Goal: Task Accomplishment & Management: Manage account settings

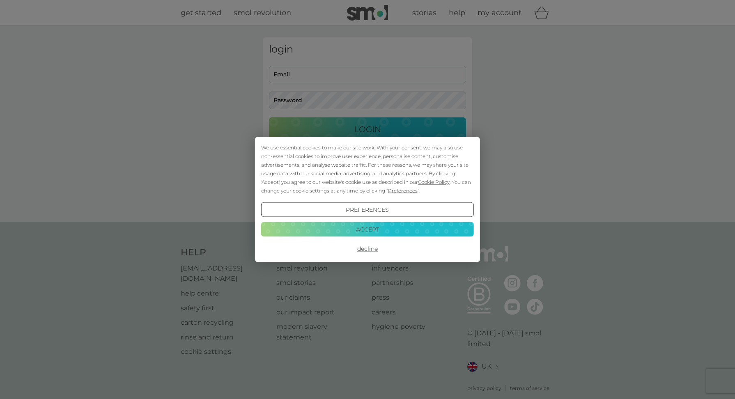
drag, startPoint x: 329, startPoint y: 184, endPoint x: 340, endPoint y: 195, distance: 16.3
click at [329, 184] on div "We use essential cookies to make our site work. With your consent, we may also …" at bounding box center [367, 169] width 213 height 52
click at [361, 227] on button "Accept" at bounding box center [367, 229] width 213 height 15
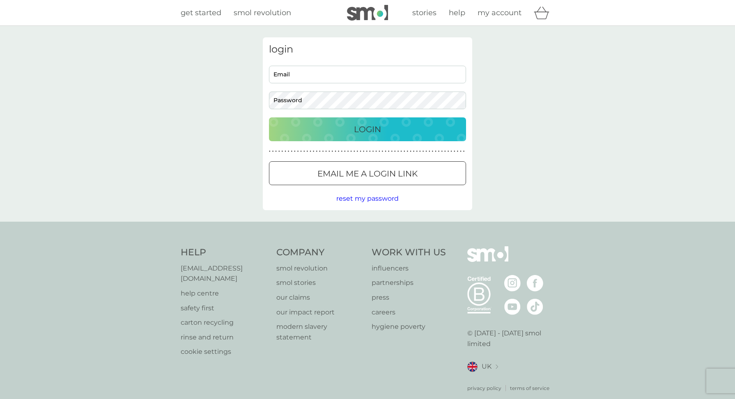
click at [383, 168] on p "Email me a login link" at bounding box center [367, 173] width 100 height 13
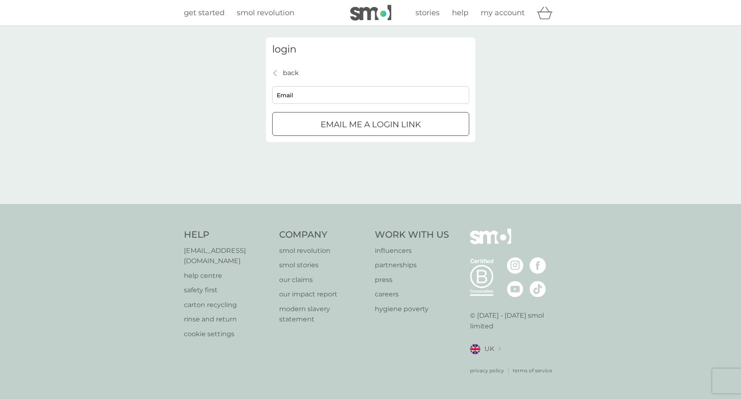
click at [410, 99] on input "Email" at bounding box center [370, 95] width 197 height 18
type input "[EMAIL_ADDRESS][DOMAIN_NAME]"
click at [414, 127] on p "Email me a login link" at bounding box center [371, 124] width 100 height 13
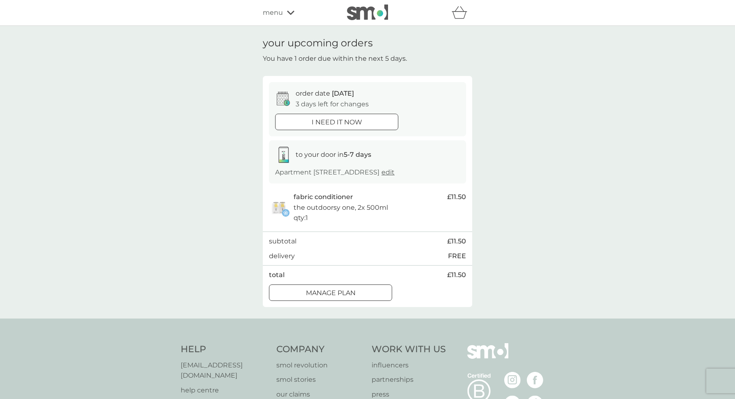
click at [334, 297] on div at bounding box center [331, 293] width 30 height 9
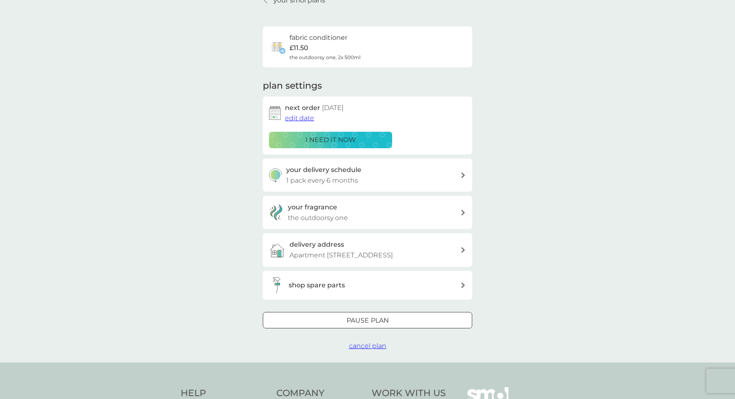
scroll to position [82, 0]
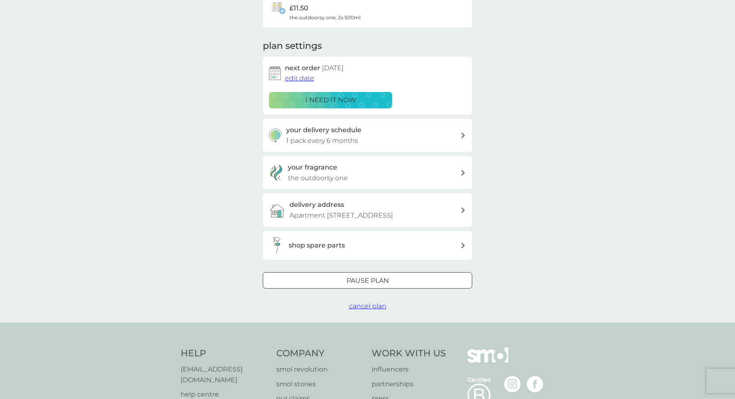
click at [377, 283] on div at bounding box center [378, 280] width 6 height 6
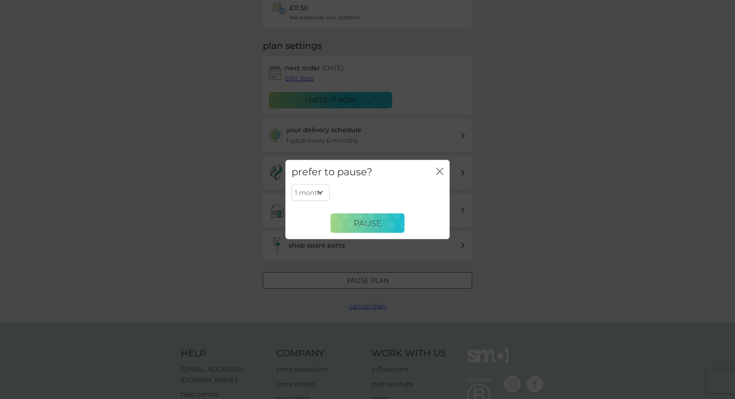
click at [314, 193] on select "1 month 2 months 3 months 4 months 5 months 6 months" at bounding box center [311, 192] width 38 height 17
select select "6"
click at [292, 184] on select "1 month 2 months 3 months 4 months 5 months 6 months" at bounding box center [311, 192] width 38 height 17
click at [366, 223] on span "Pause" at bounding box center [368, 223] width 28 height 10
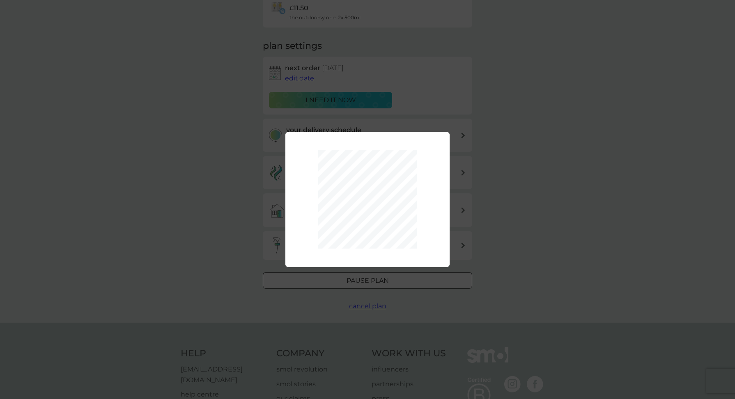
click at [620, 223] on div "1 month 2 months 3 months 4 months 5 months 6 months Pause" at bounding box center [367, 199] width 735 height 399
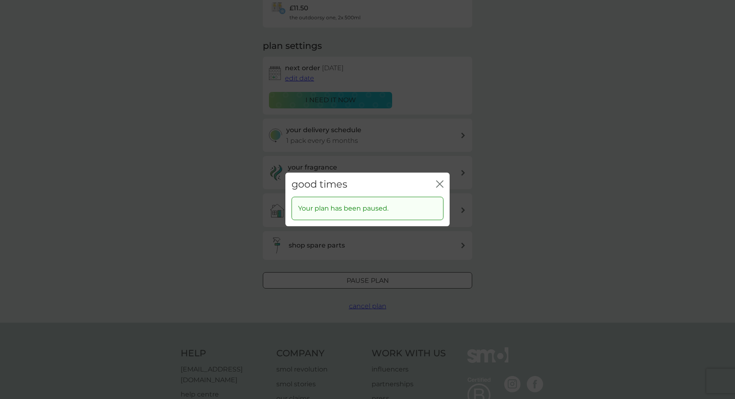
click at [441, 181] on icon "close" at bounding box center [439, 183] width 7 height 7
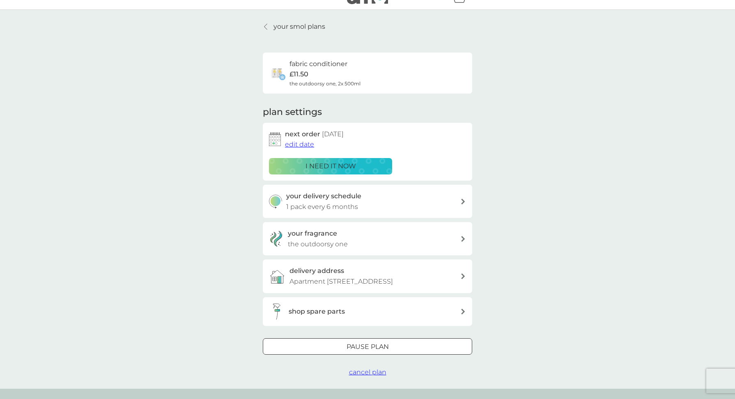
scroll to position [0, 0]
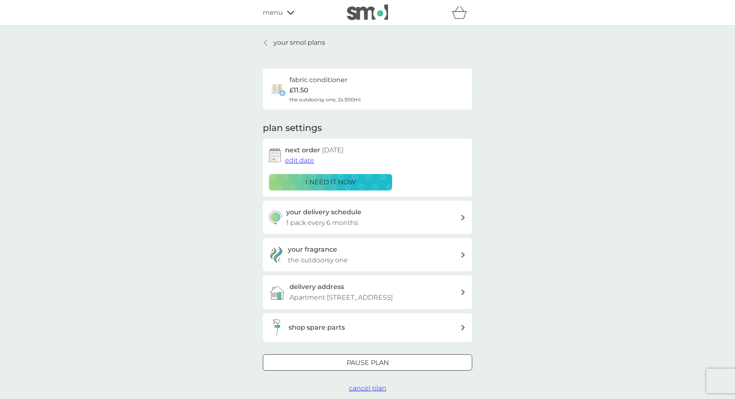
drag, startPoint x: 273, startPoint y: 44, endPoint x: 346, endPoint y: 117, distance: 103.4
click at [273, 44] on link "your smol plans" at bounding box center [294, 42] width 62 height 11
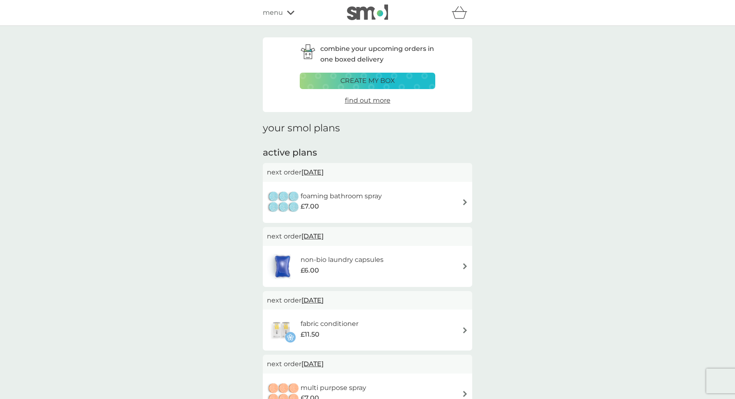
click at [293, 14] on icon at bounding box center [290, 12] width 7 height 5
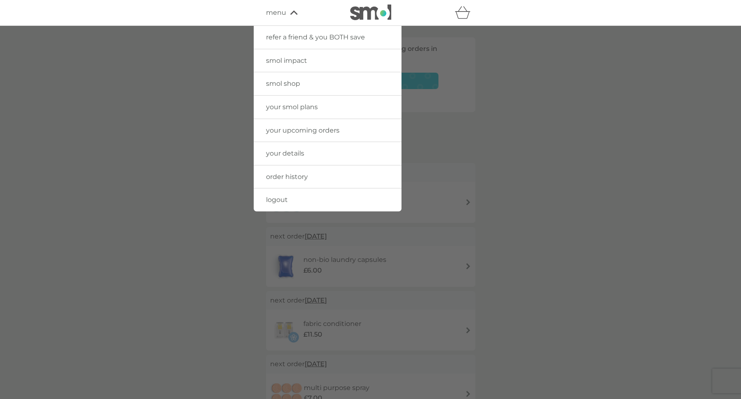
click at [306, 154] on link "your details" at bounding box center [328, 153] width 148 height 23
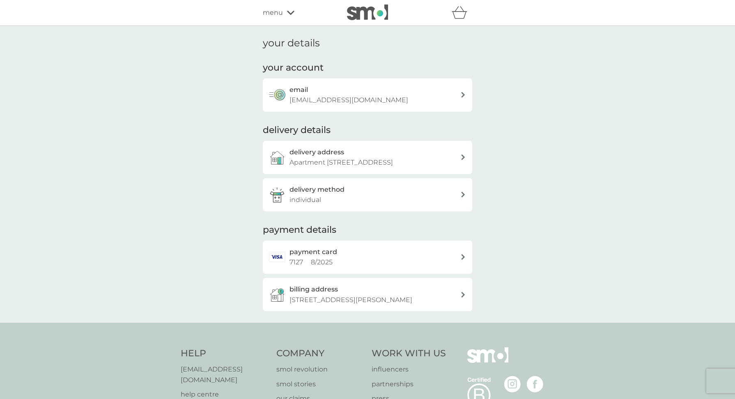
click at [387, 154] on div "delivery address Apartment [STREET_ADDRESS]" at bounding box center [375, 157] width 171 height 21
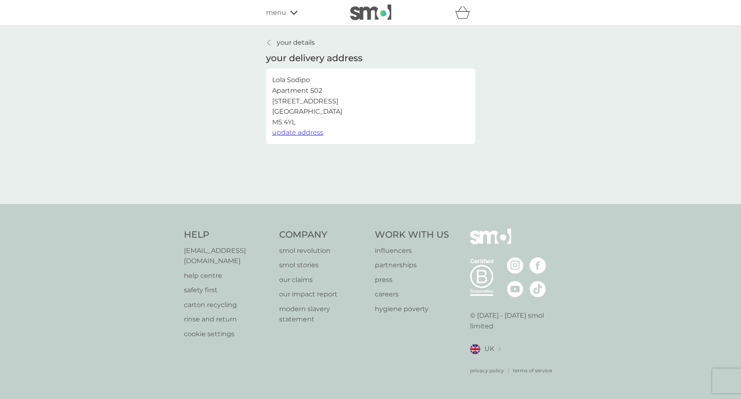
click at [297, 129] on span "update address" at bounding box center [297, 133] width 51 height 8
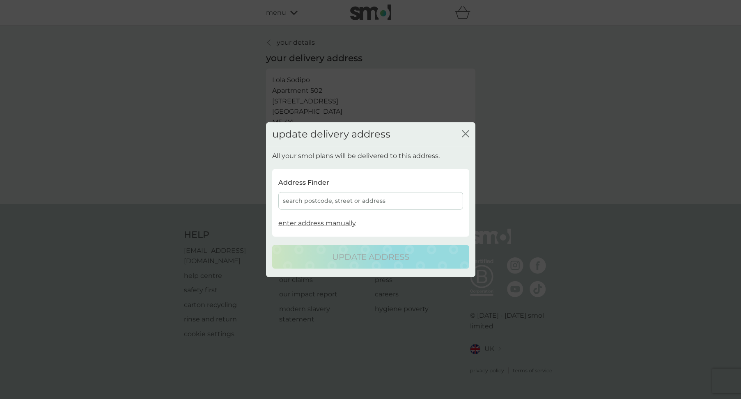
click at [368, 203] on div "search postcode, street or address" at bounding box center [370, 201] width 185 height 18
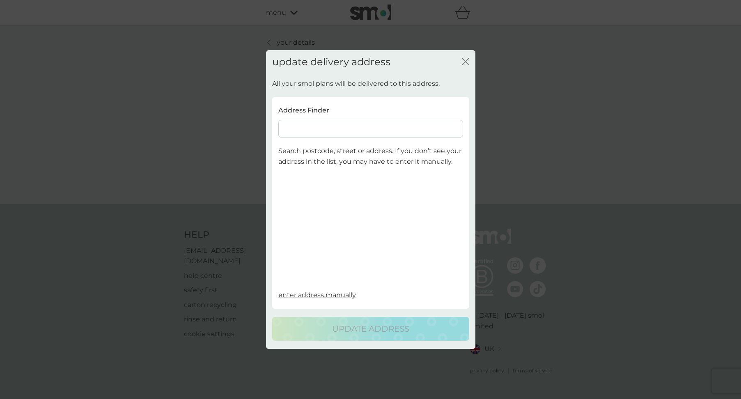
click at [316, 120] on input at bounding box center [370, 129] width 185 height 18
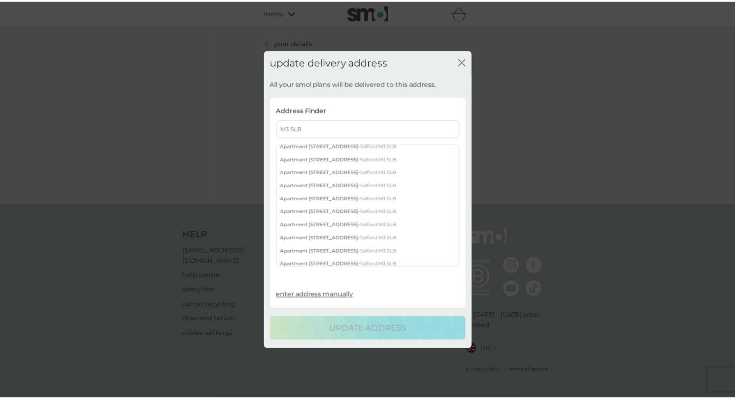
scroll to position [698, 0]
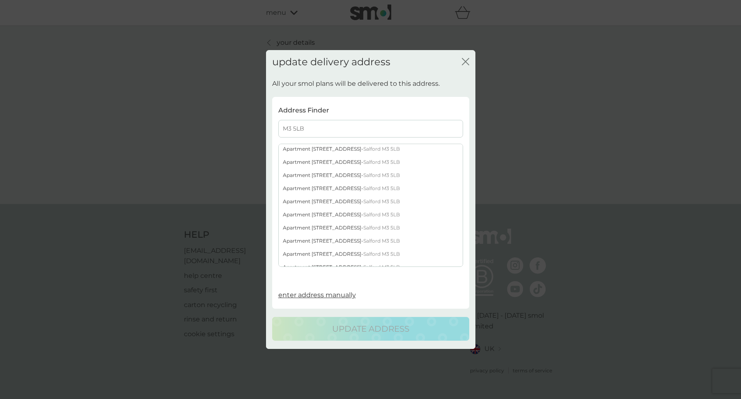
type input "M3 5LB"
click at [353, 200] on div "Apartment [STREET_ADDRESS]" at bounding box center [371, 201] width 184 height 13
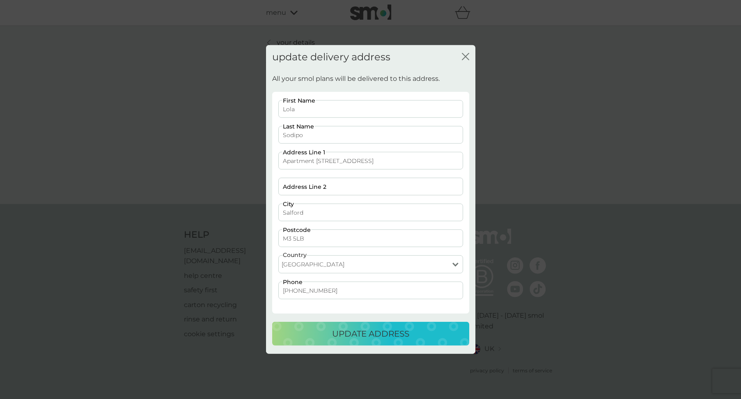
click at [382, 331] on p "update address" at bounding box center [370, 333] width 77 height 13
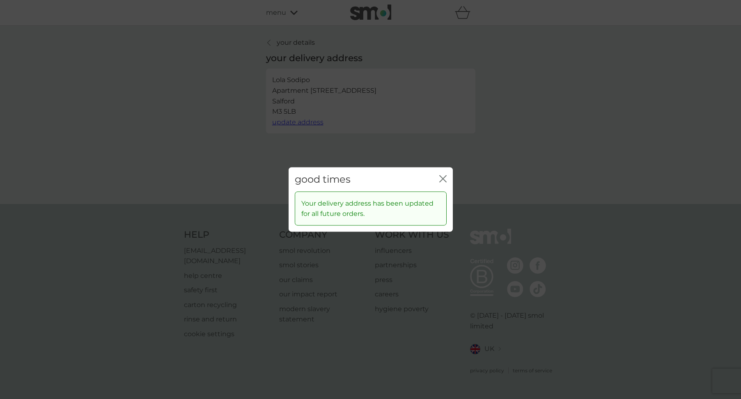
click at [441, 177] on icon "close" at bounding box center [442, 178] width 7 height 7
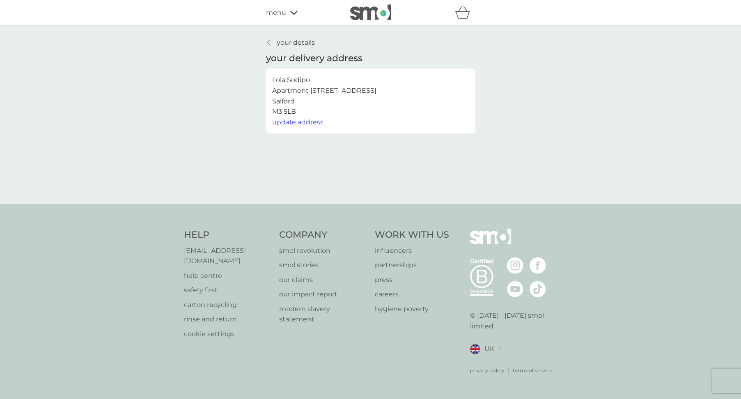
drag, startPoint x: 272, startPoint y: 41, endPoint x: 530, endPoint y: 66, distance: 259.1
click at [272, 41] on div at bounding box center [270, 42] width 6 height 7
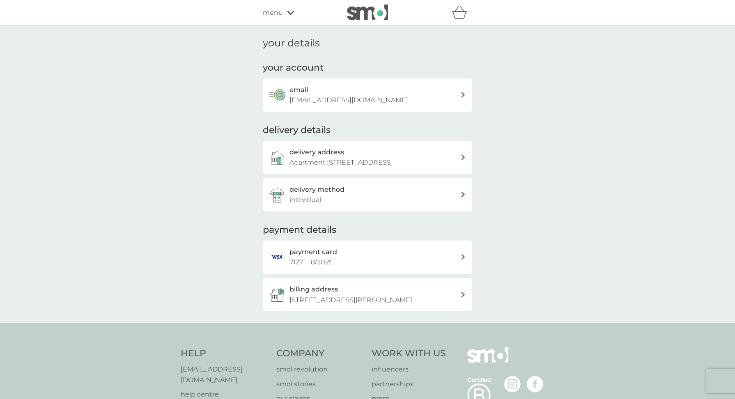
click at [343, 202] on div "delivery method individual" at bounding box center [375, 194] width 171 height 21
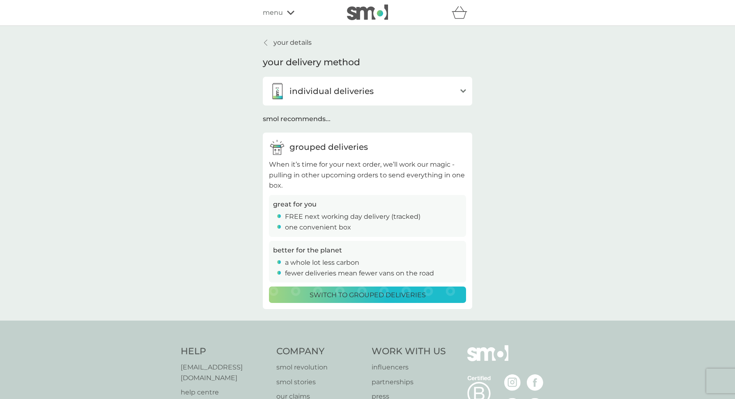
click at [265, 9] on span "menu" at bounding box center [273, 12] width 20 height 11
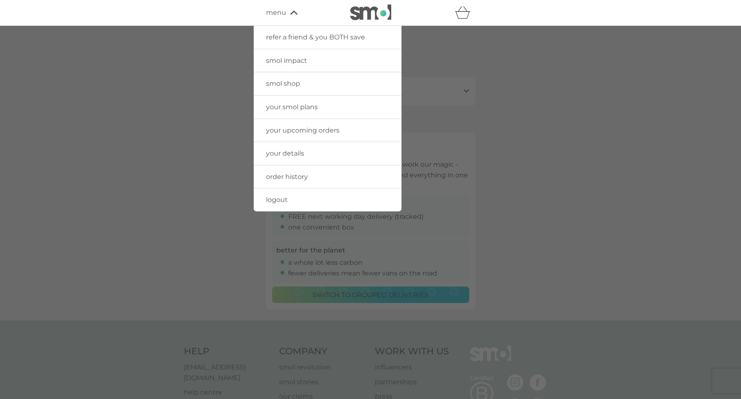
click at [305, 78] on link "smol shop" at bounding box center [328, 83] width 148 height 23
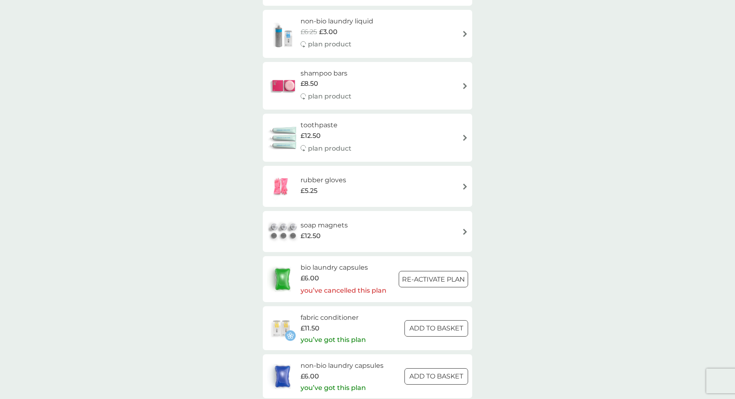
scroll to position [903, 0]
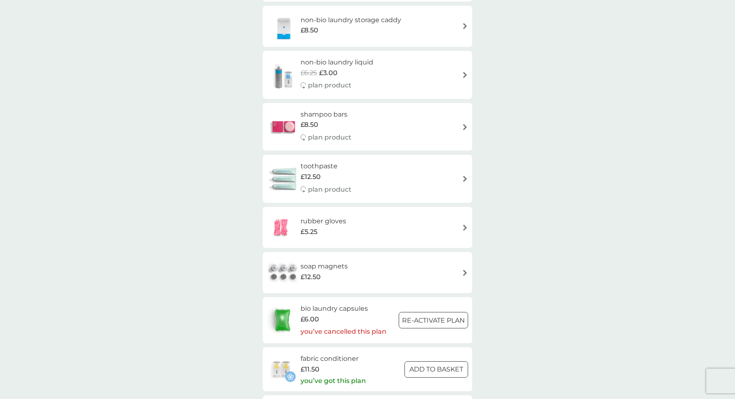
click at [428, 270] on div "soap magnets £12.50" at bounding box center [367, 272] width 201 height 29
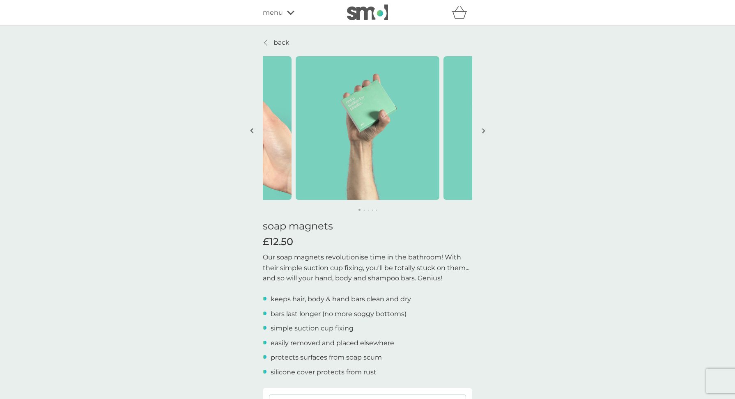
click at [483, 130] on img "button" at bounding box center [483, 131] width 3 height 6
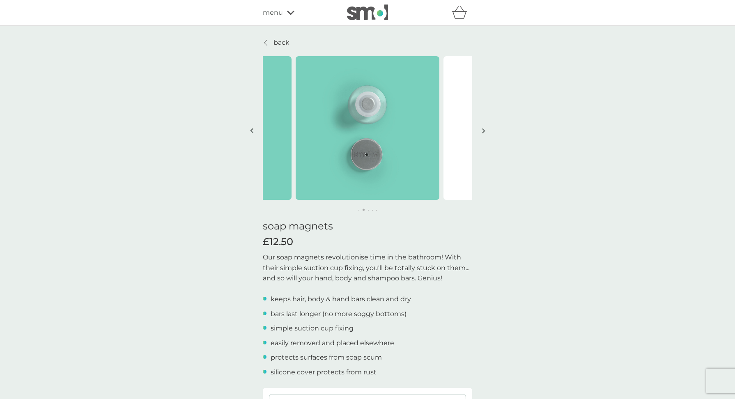
click at [483, 130] on img "button" at bounding box center [483, 131] width 3 height 6
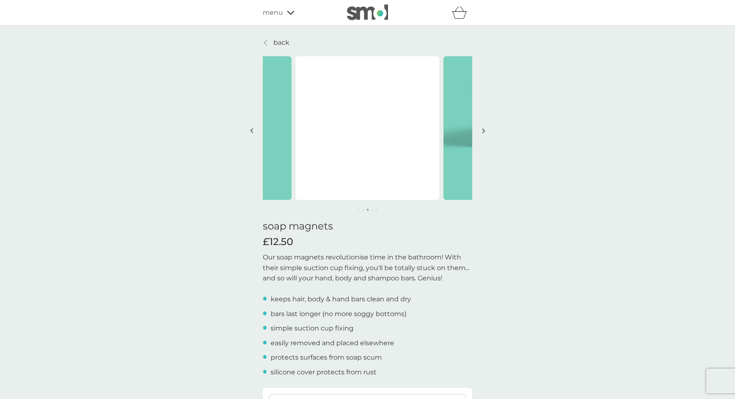
click at [276, 41] on p "back" at bounding box center [281, 42] width 16 height 11
